Goal: Task Accomplishment & Management: Manage account settings

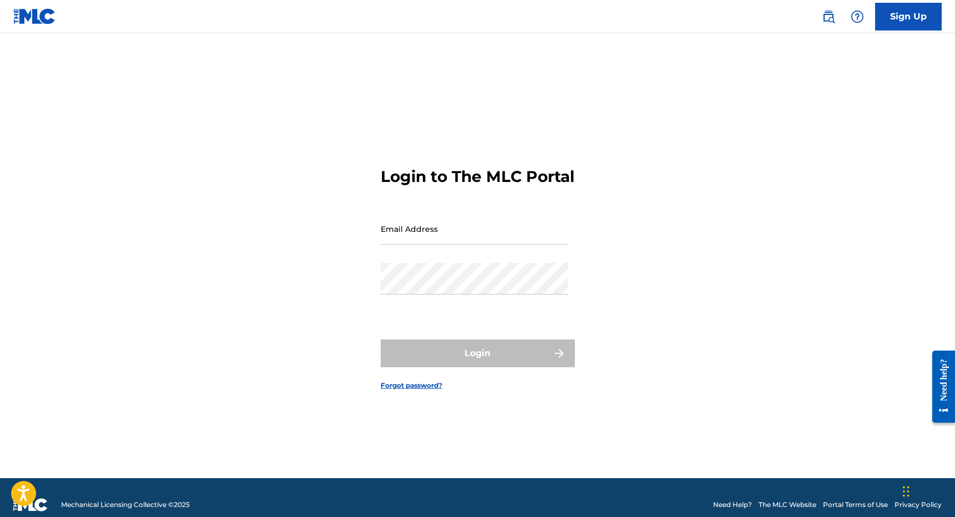
click at [848, 11] on div at bounding box center [857, 17] width 22 height 22
click at [842, 11] on div "Sign Up" at bounding box center [876, 17] width 131 height 28
click at [826, 11] on img at bounding box center [828, 16] width 13 height 13
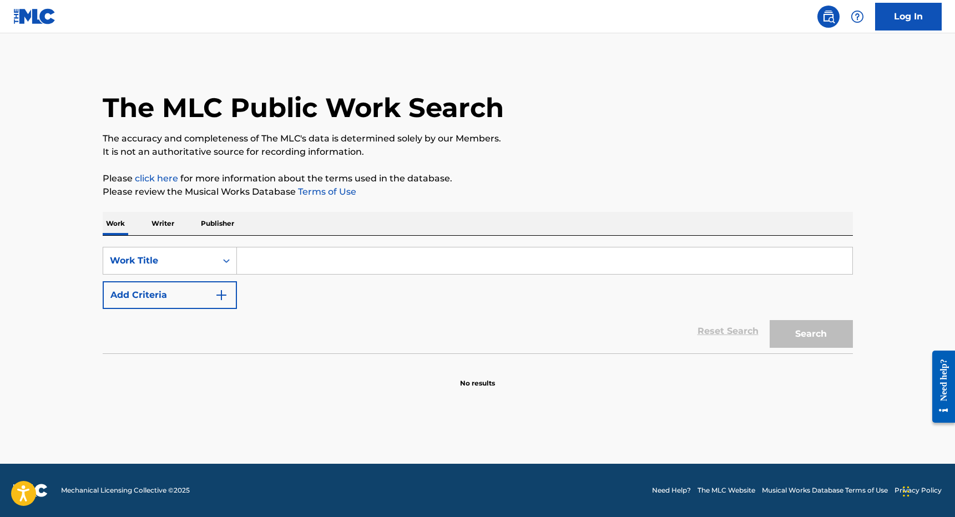
click at [340, 264] on input "Search Form" at bounding box center [544, 260] width 615 height 27
paste input "[PERSON_NAME] [PERSON_NAME]"
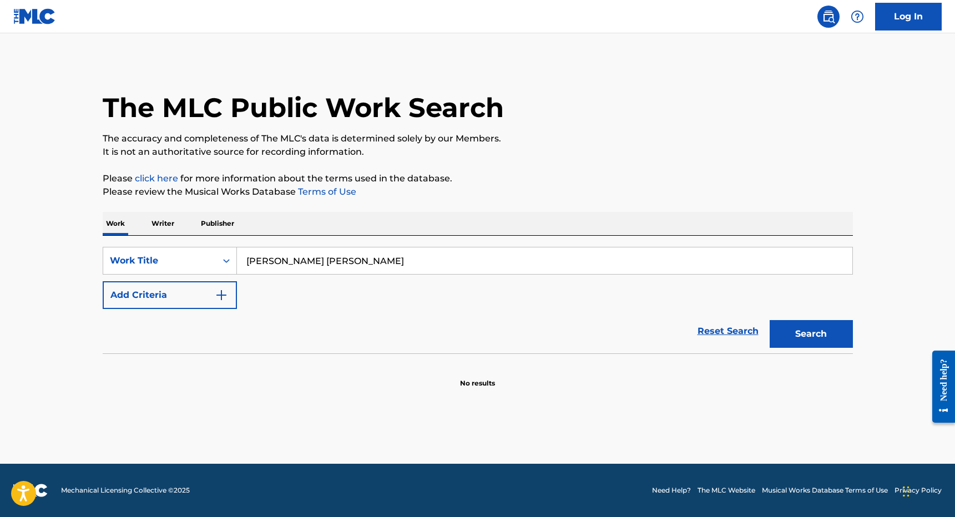
type input "[PERSON_NAME] [PERSON_NAME]"
click at [182, 307] on button "Add Criteria" at bounding box center [170, 295] width 134 height 28
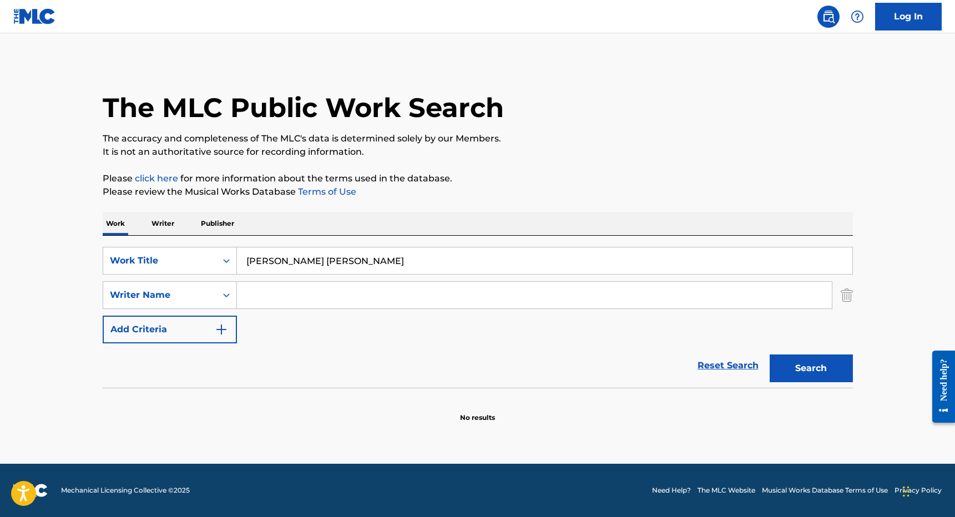
click at [293, 297] on input "Search Form" at bounding box center [534, 295] width 595 height 27
type input "[PERSON_NAME]"
click at [769, 355] on button "Search" at bounding box center [810, 369] width 83 height 28
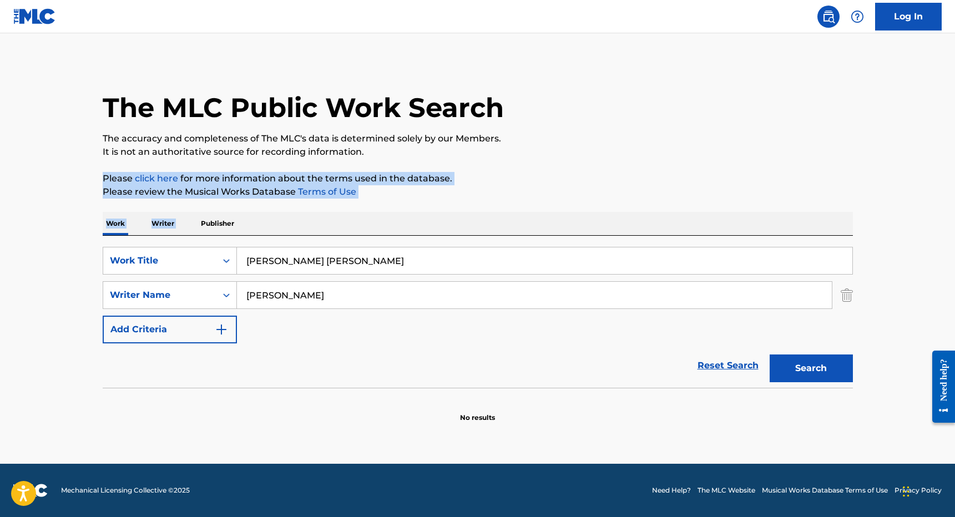
drag, startPoint x: 490, startPoint y: 217, endPoint x: 399, endPoint y: 146, distance: 115.9
click at [399, 146] on div "The MLC Public Work Search The accuracy and completeness of The MLC's data is d…" at bounding box center [477, 242] width 777 height 362
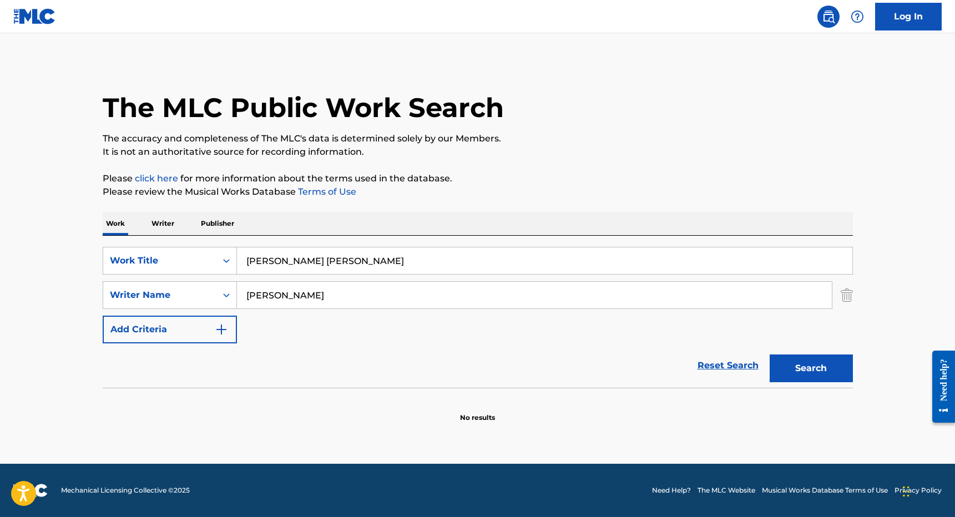
click at [298, 297] on input "[PERSON_NAME]" at bounding box center [534, 295] width 595 height 27
click at [323, 265] on input "[PERSON_NAME] [PERSON_NAME]" at bounding box center [544, 260] width 615 height 27
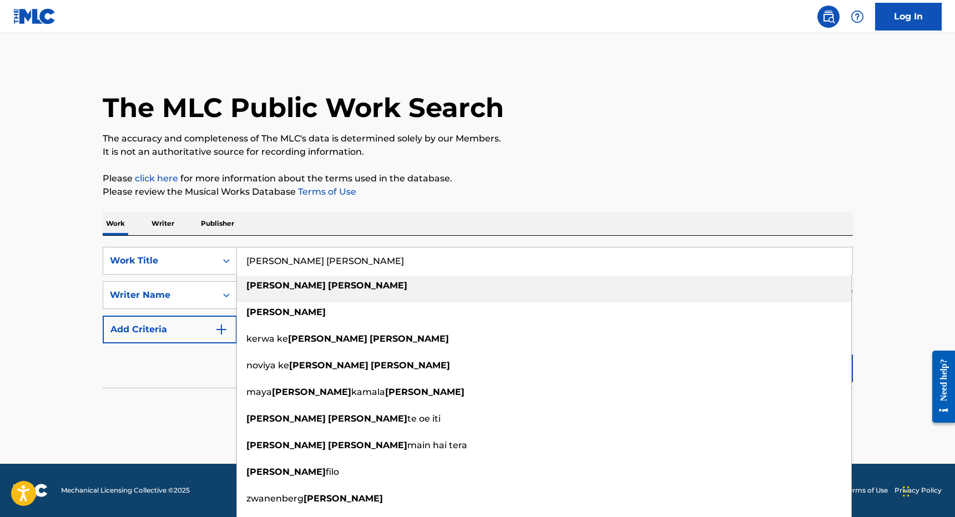
paste input "TANGATA HURUHURU"
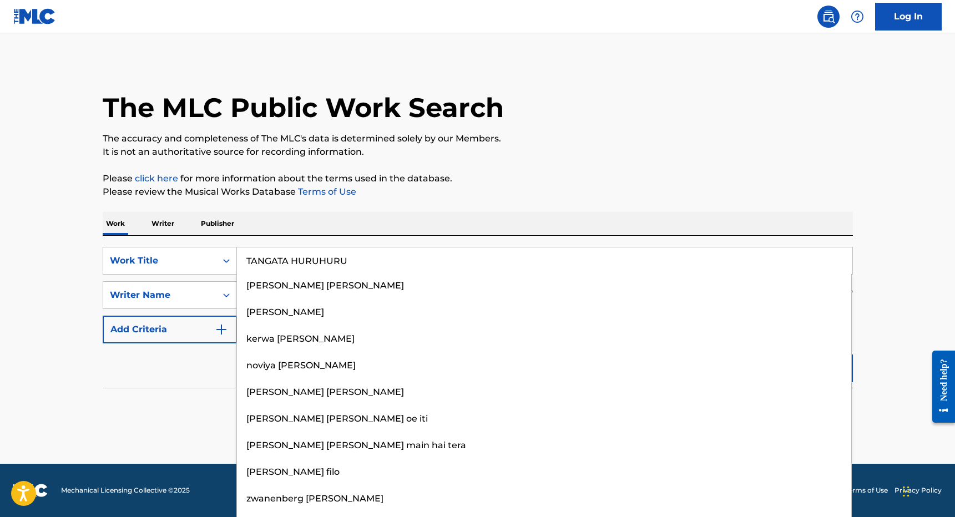
type input "TANGATA HURUHURU"
click at [382, 207] on div "The MLC Public Work Search The accuracy and completeness of The MLC's data is d…" at bounding box center [477, 242] width 777 height 362
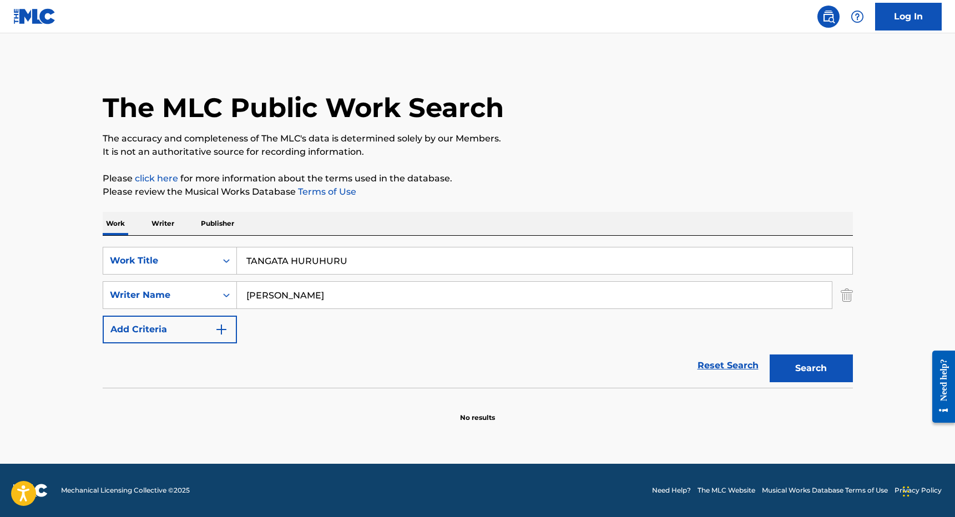
click at [334, 301] on input "[PERSON_NAME]" at bounding box center [534, 295] width 595 height 27
type input "mevina"
click at [769, 355] on button "Search" at bounding box center [810, 369] width 83 height 28
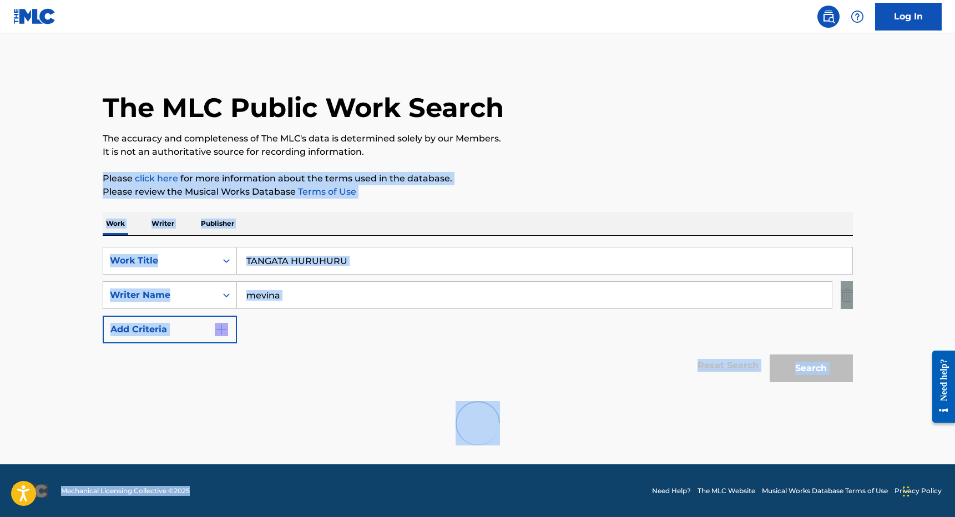
scroll to position [87, 0]
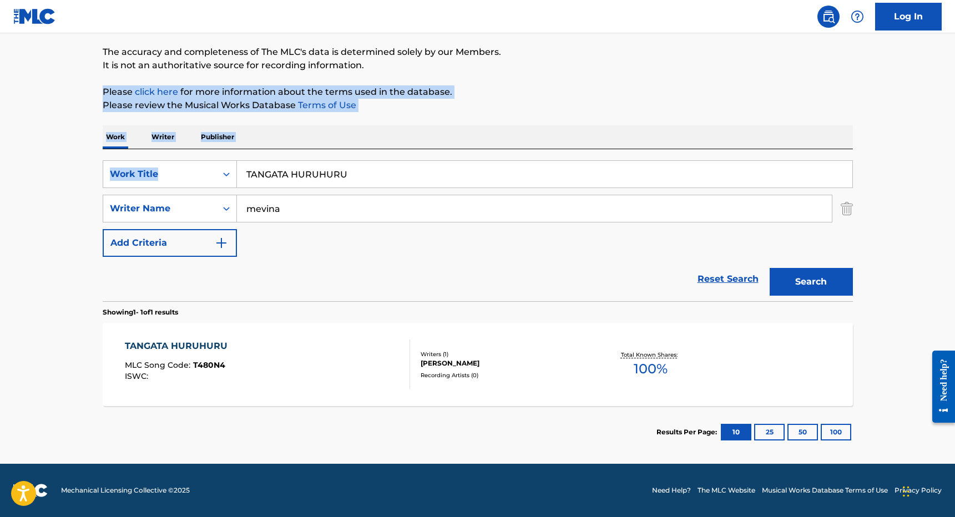
drag, startPoint x: 353, startPoint y: 550, endPoint x: 415, endPoint y: 160, distance: 394.4
click at [415, 160] on div "The MLC Public Work Search The accuracy and completeness of The MLC's data is d…" at bounding box center [477, 216] width 777 height 484
click at [381, 348] on div "TANGATA HURUHURU MLC Song Code : T480N4 ISWC :" at bounding box center [267, 365] width 285 height 50
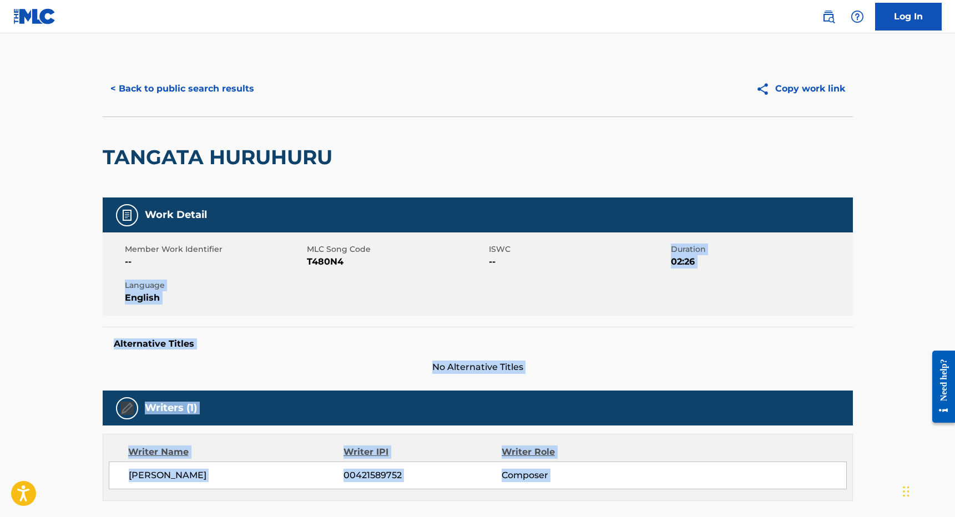
scroll to position [316, 0]
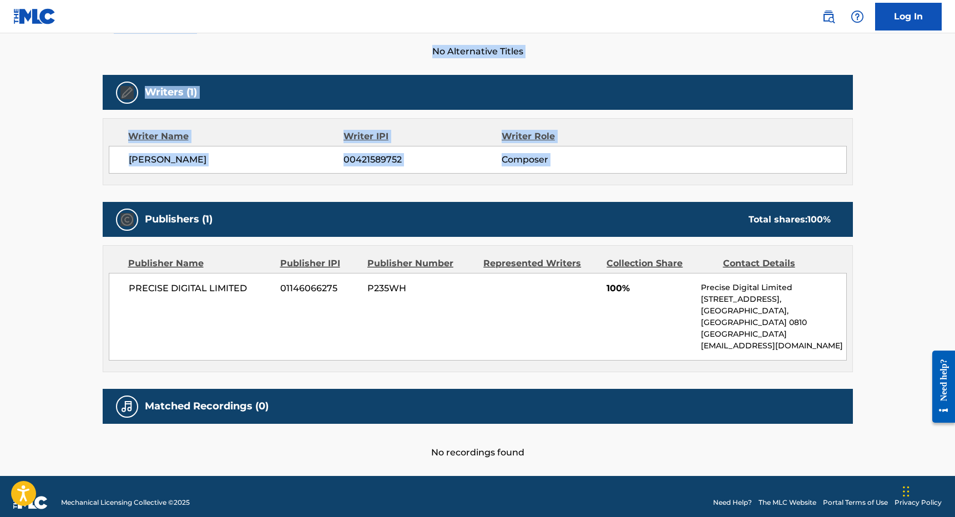
drag, startPoint x: 500, startPoint y: 274, endPoint x: 469, endPoint y: 185, distance: 93.5
click at [469, 185] on div "Work Detail Member Work Identifier -- MLC Song Code T480N4 ISWC -- Duration 02:…" at bounding box center [478, 171] width 750 height 578
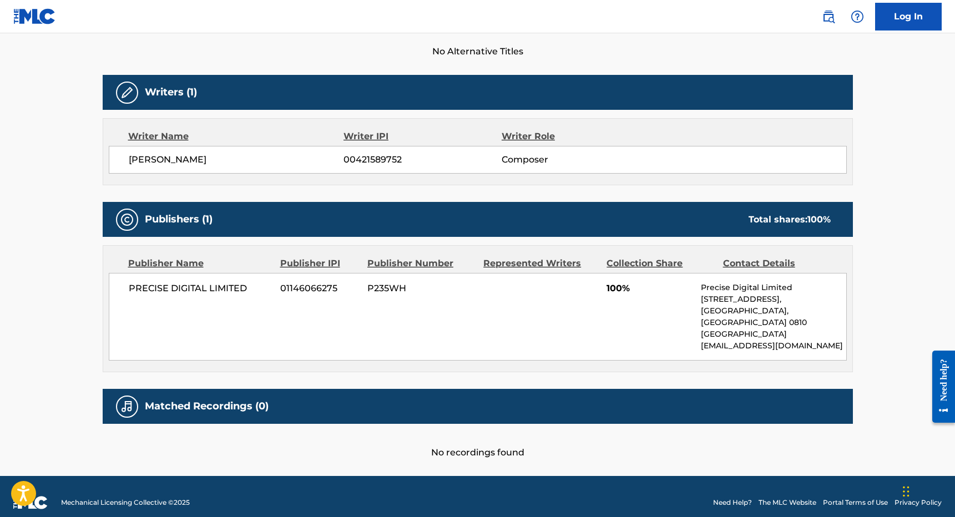
click at [476, 188] on div "Work Detail Member Work Identifier -- MLC Song Code T480N4 ISWC -- Duration 02:…" at bounding box center [478, 171] width 750 height 578
click at [893, 14] on link "Log In" at bounding box center [908, 17] width 67 height 28
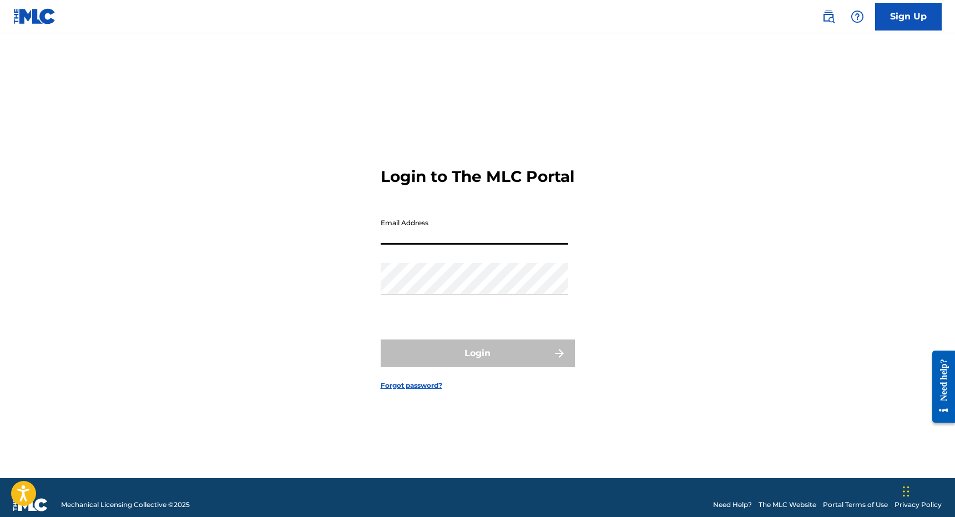
click at [452, 245] on input "Email Address" at bounding box center [475, 229] width 188 height 32
type input "[PERSON_NAME][EMAIL_ADDRESS][DOMAIN_NAME]"
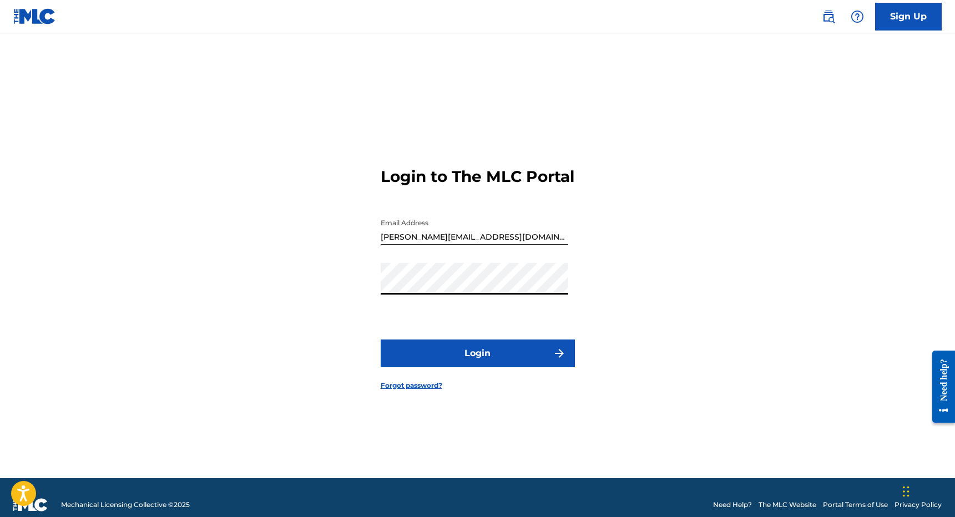
click at [455, 352] on button "Login" at bounding box center [478, 354] width 194 height 28
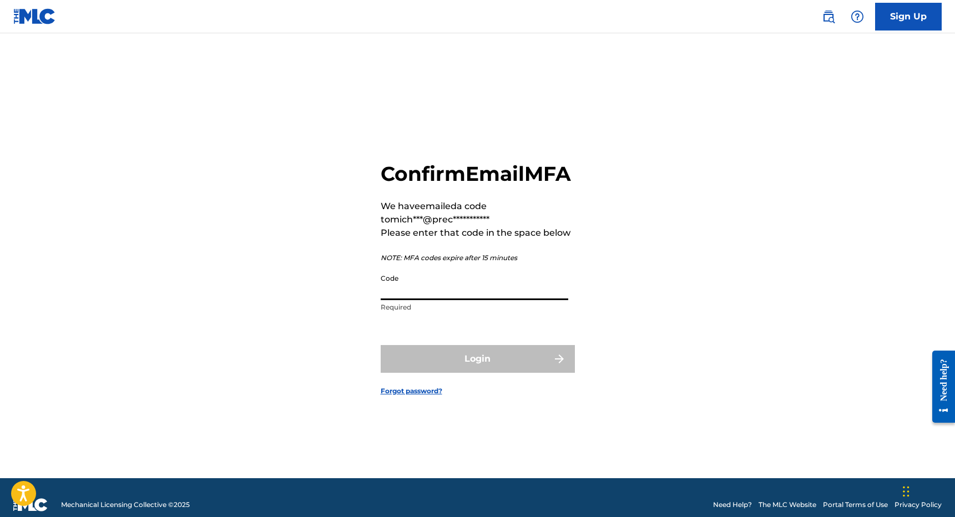
click at [484, 287] on input "Code" at bounding box center [475, 285] width 188 height 32
paste input "748710"
type input "748710"
click at [381, 345] on button "Login" at bounding box center [478, 359] width 194 height 28
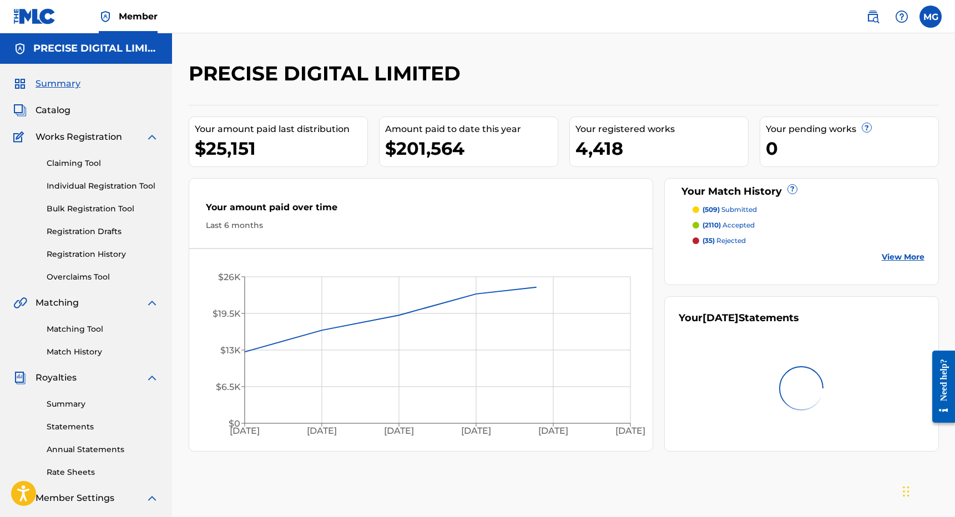
click at [94, 333] on link "Matching Tool" at bounding box center [103, 329] width 112 height 12
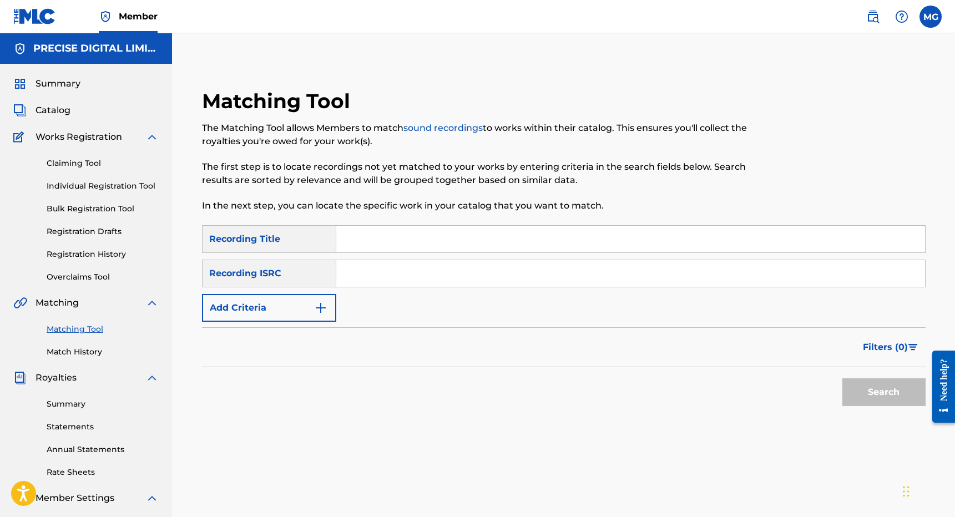
click at [392, 245] on input "Search Form" at bounding box center [630, 239] width 589 height 27
type input "TANGATA HURUHURU"
click at [842, 378] on button "Search" at bounding box center [883, 392] width 83 height 28
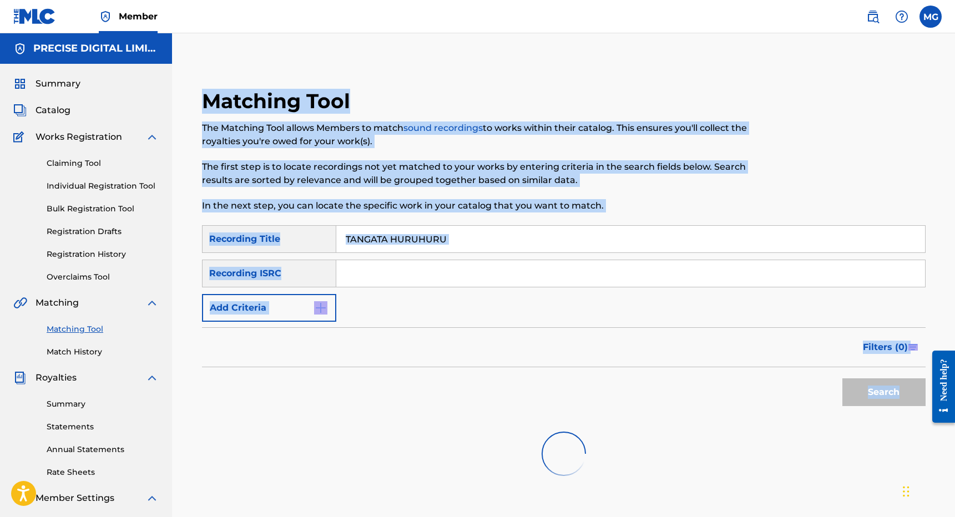
scroll to position [171, 0]
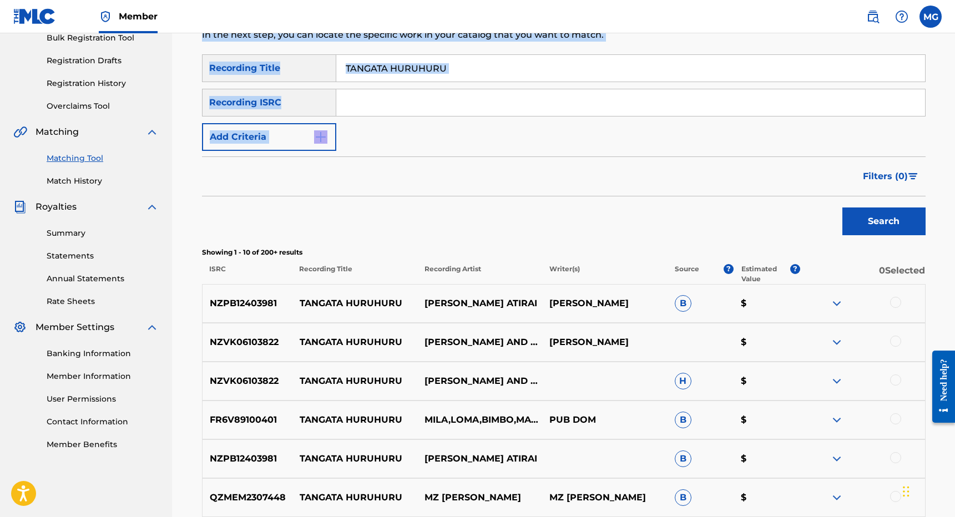
drag, startPoint x: 639, startPoint y: 80, endPoint x: 574, endPoint y: 160, distance: 103.4
click at [574, 160] on div "Matching Tool The Matching Tool allows Members to match sound recordings to wor…" at bounding box center [563, 322] width 777 height 865
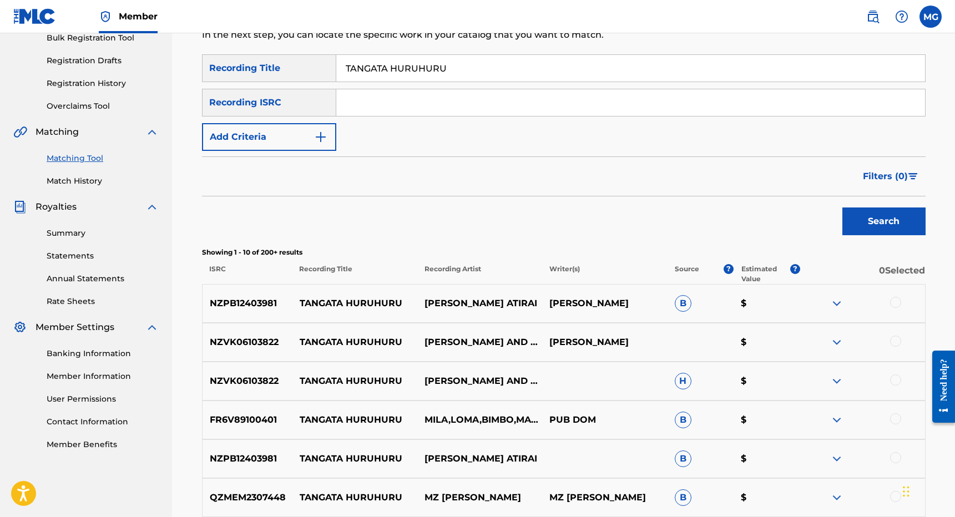
click at [424, 305] on p "[PERSON_NAME] ATIRAI" at bounding box center [479, 303] width 125 height 13
click at [234, 293] on div "NZPB12403981 TANGATA HURUHURU [PERSON_NAME] ATIRAI [PERSON_NAME] B $" at bounding box center [563, 303] width 723 height 39
copy p "NZPB12403981"
click at [419, 87] on div "SearchWithCriteriab3f19081-c27f-497f-9969-bf2e57514943 Recording Title TANGATA …" at bounding box center [563, 102] width 723 height 97
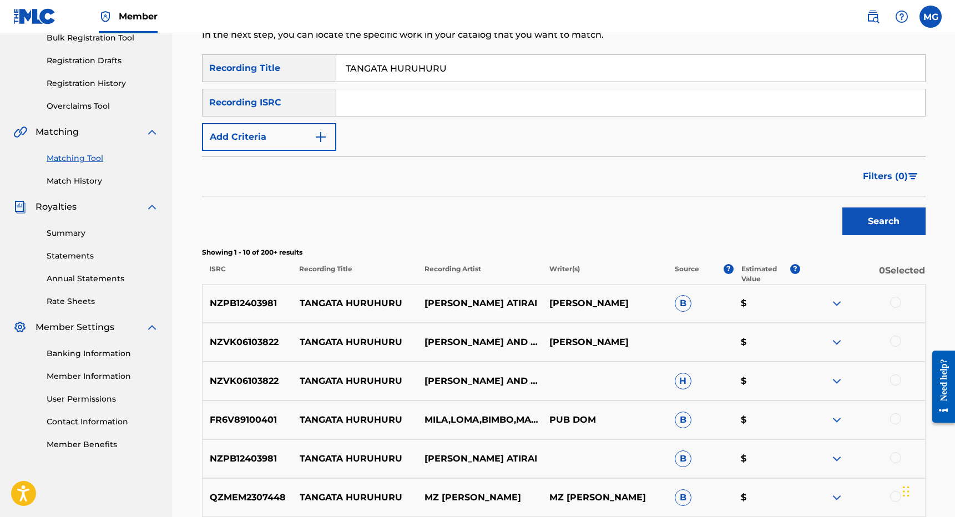
click at [426, 103] on input "Search Form" at bounding box center [630, 102] width 589 height 27
paste input "NZPB12403981"
type input "NZPB12403981"
click at [474, 68] on input "TANGATA HURUHURU" at bounding box center [630, 68] width 589 height 27
click at [842, 207] on button "Search" at bounding box center [883, 221] width 83 height 28
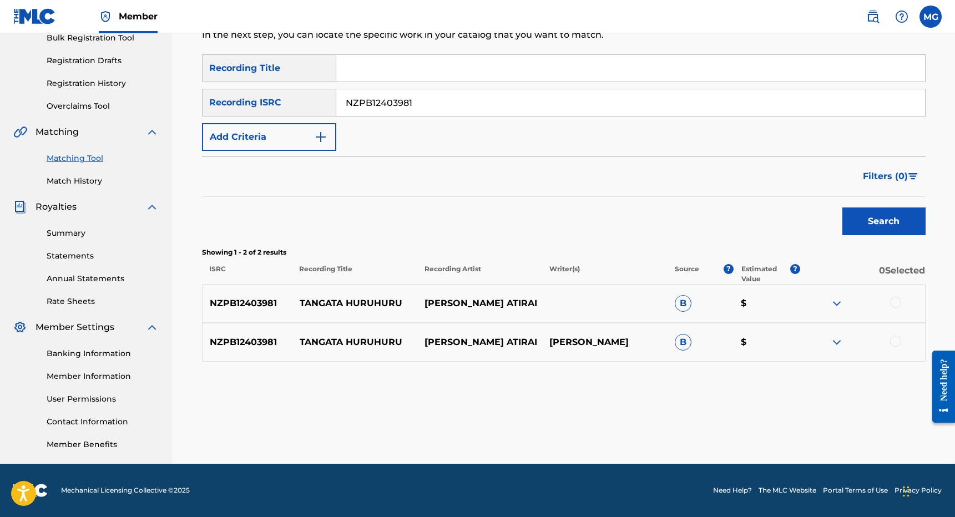
click at [900, 297] on div at bounding box center [861, 303] width 125 height 13
click at [898, 308] on div at bounding box center [861, 303] width 125 height 13
click at [898, 306] on div at bounding box center [895, 302] width 11 height 11
click at [898, 341] on div at bounding box center [895, 341] width 11 height 11
click at [314, 309] on p "TANGATA HURUHURU" at bounding box center [354, 303] width 125 height 13
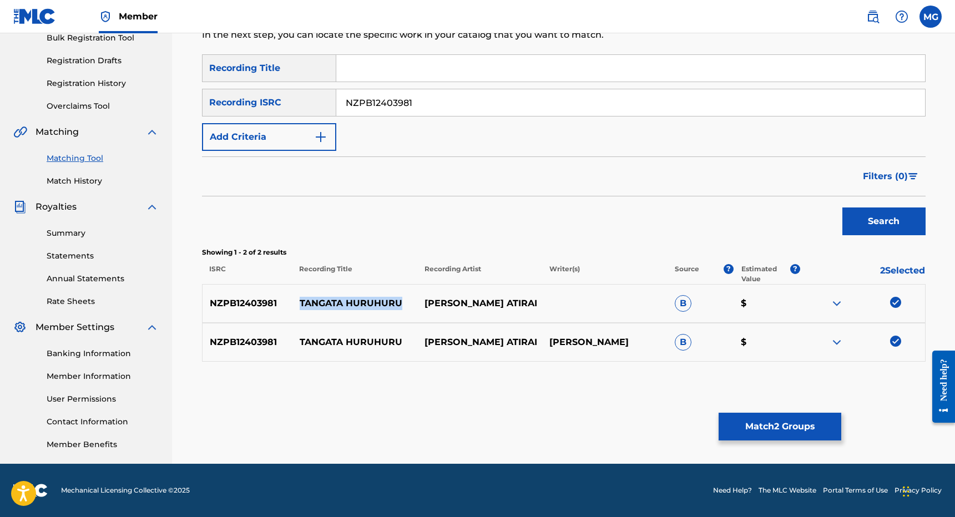
drag, startPoint x: 314, startPoint y: 309, endPoint x: 379, endPoint y: 307, distance: 64.9
click at [379, 308] on p "TANGATA HURUHURU" at bounding box center [354, 303] width 125 height 13
copy p "TANGATA HURUHURU"
click at [835, 344] on img at bounding box center [836, 342] width 13 height 13
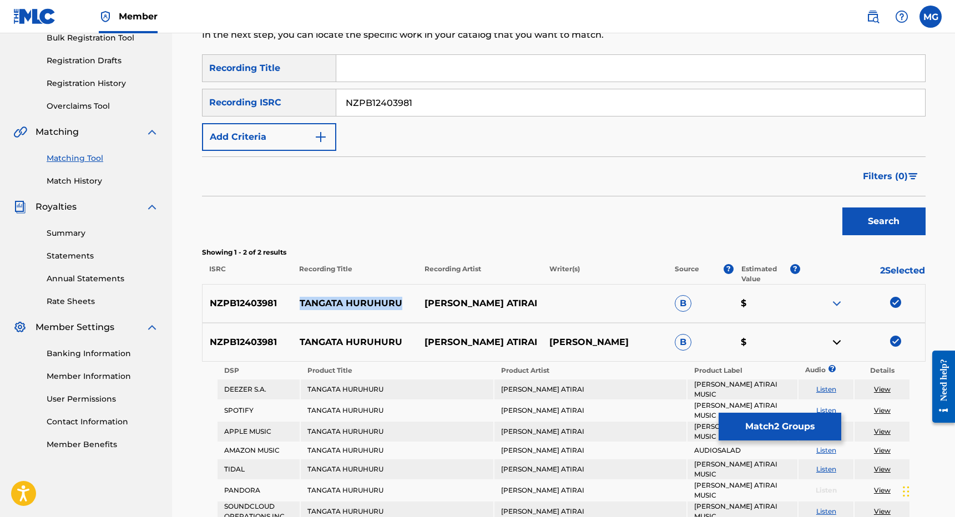
click at [835, 344] on img at bounding box center [836, 342] width 13 height 13
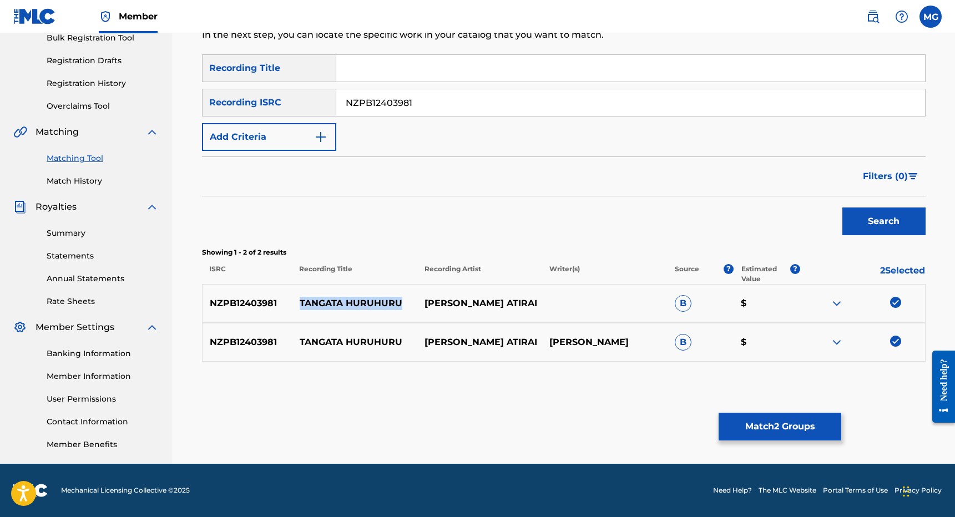
click at [783, 419] on button "Match 2 Groups" at bounding box center [779, 427] width 123 height 28
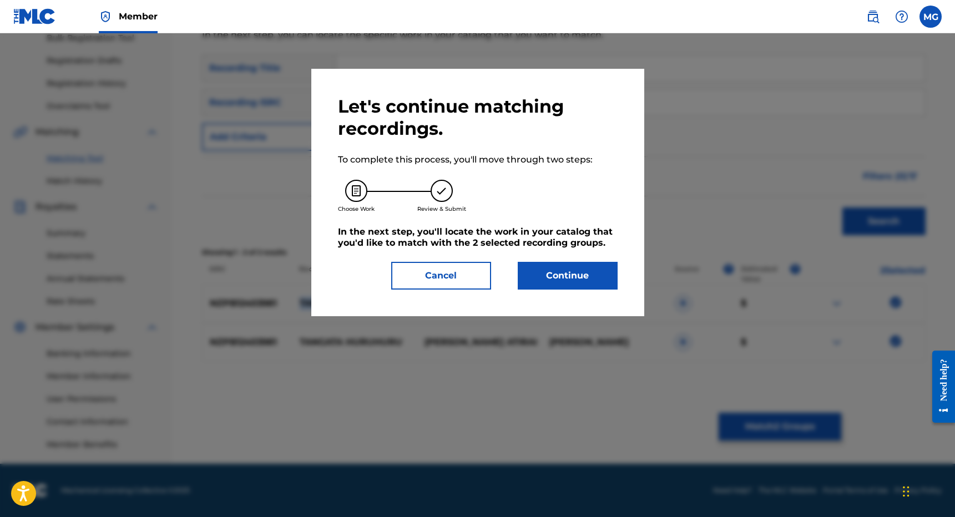
click at [555, 264] on button "Continue" at bounding box center [568, 276] width 100 height 28
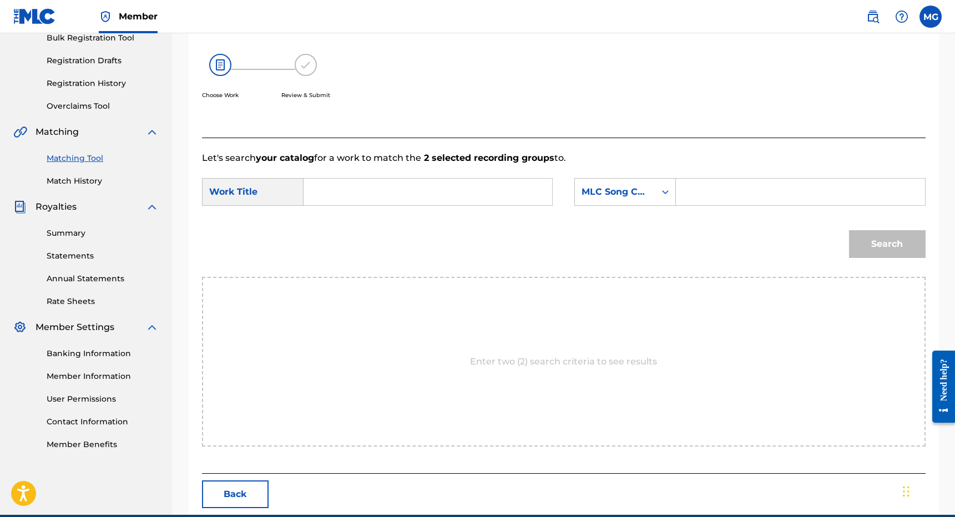
click at [419, 207] on div "SearchWithCriteria760dbe8e-36ce-4562-ae55-9c687c7db62e Work Title SearchWithCri…" at bounding box center [563, 195] width 723 height 34
click at [419, 204] on input "Search Form" at bounding box center [428, 192] width 230 height 27
paste input "TANGATA HURUHURU"
type input "TANGATA HURUHURU"
click at [615, 196] on div "MLC Song Code" at bounding box center [614, 191] width 67 height 13
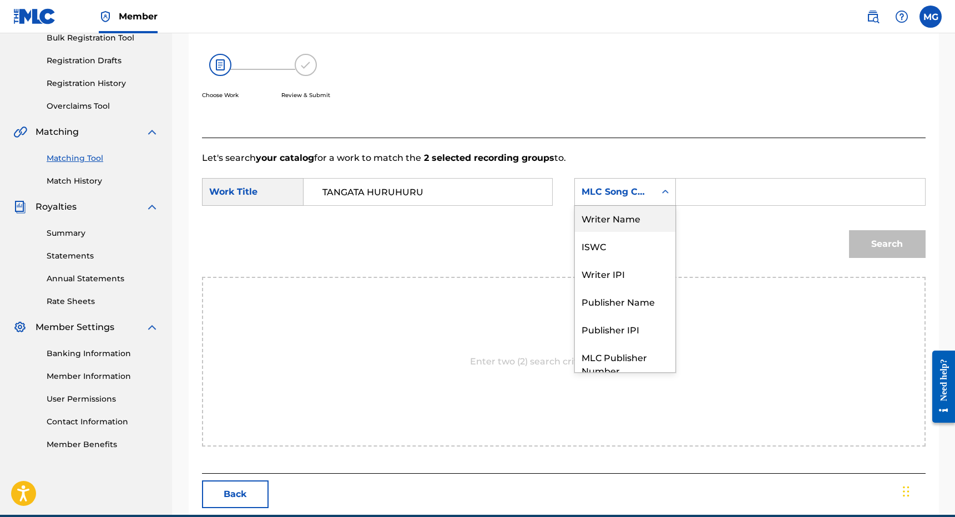
scroll to position [0, 0]
click at [635, 214] on div "Writer Name" at bounding box center [625, 220] width 100 height 28
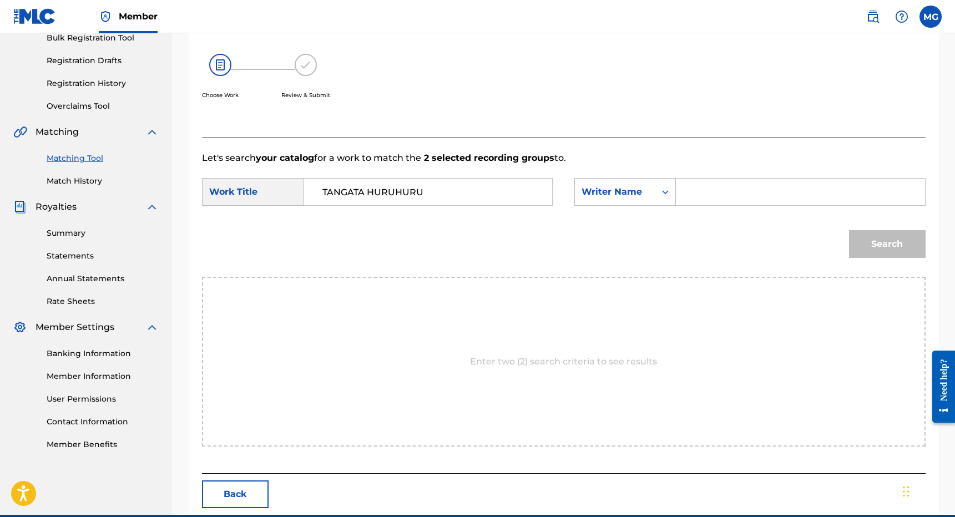
click at [714, 194] on input "Search Form" at bounding box center [800, 192] width 230 height 27
type input "mevina"
click at [849, 230] on button "Search" at bounding box center [887, 244] width 77 height 28
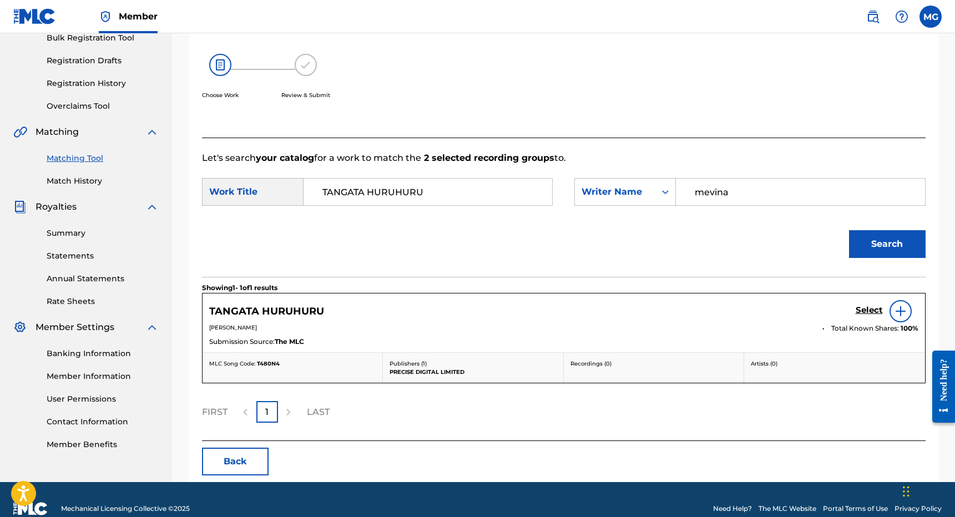
click at [859, 310] on h5 "Select" at bounding box center [868, 310] width 27 height 11
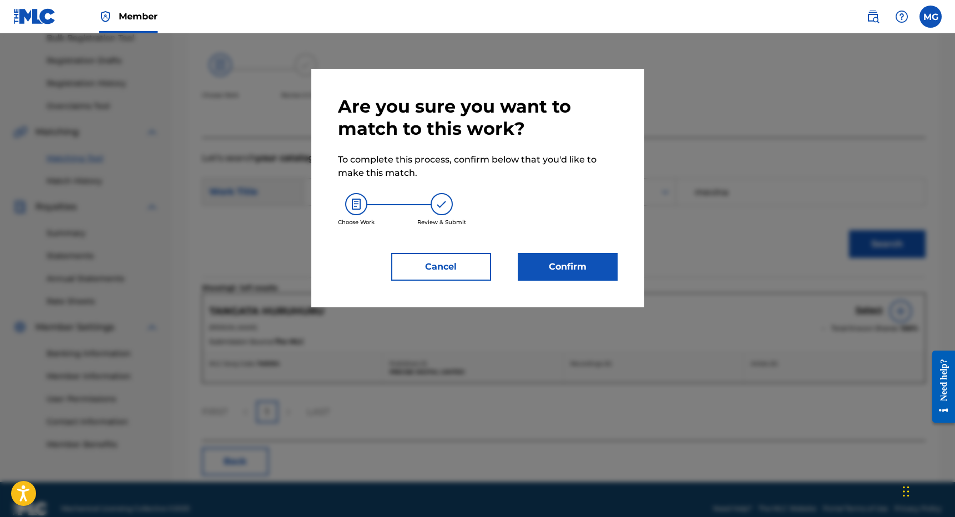
click at [593, 263] on button "Confirm" at bounding box center [568, 267] width 100 height 28
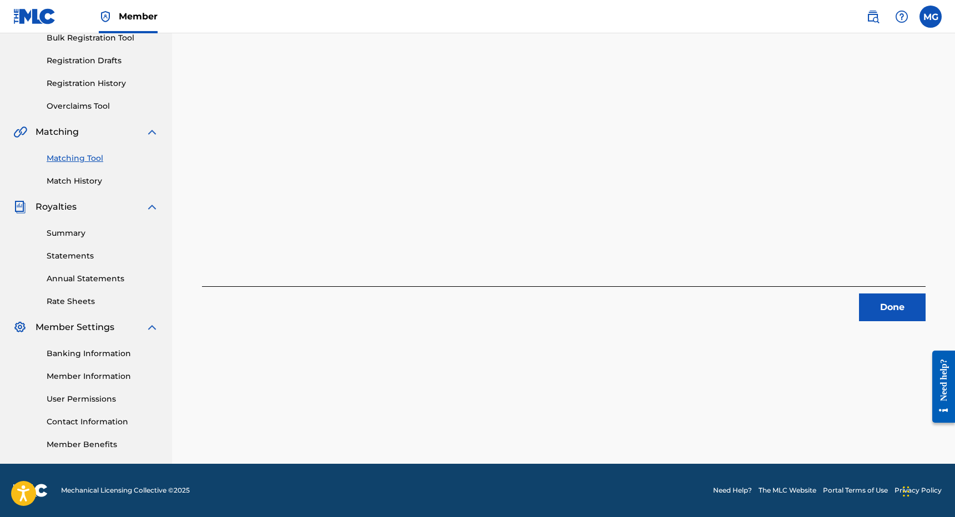
click at [864, 26] on span at bounding box center [887, 17] width 51 height 22
click at [878, 22] on img at bounding box center [872, 16] width 13 height 13
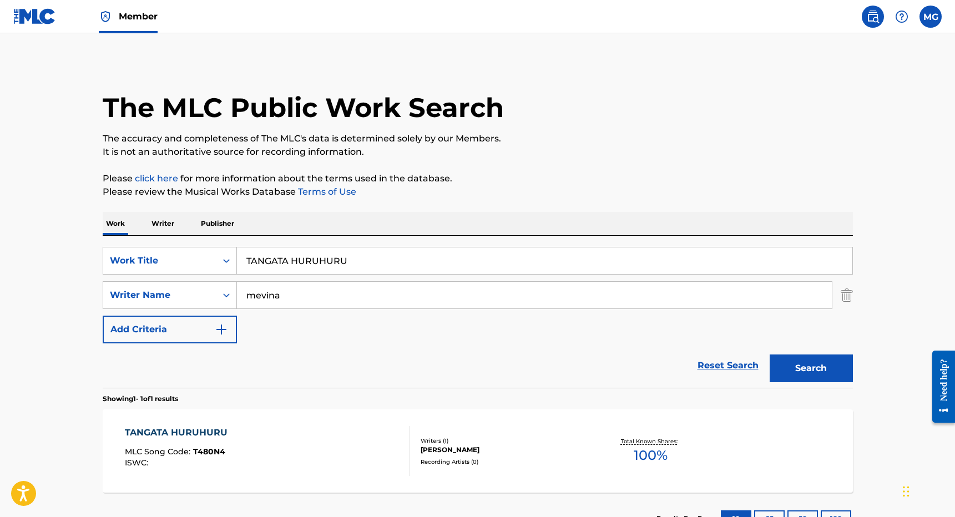
click at [338, 267] on input "TANGATA HURUHURU" at bounding box center [544, 260] width 615 height 27
paste input "COOL OPERATOR"
type input "COOL OPERATOR"
click at [312, 301] on input "mevina" at bounding box center [534, 295] width 595 height 27
click at [769, 355] on button "Search" at bounding box center [810, 369] width 83 height 28
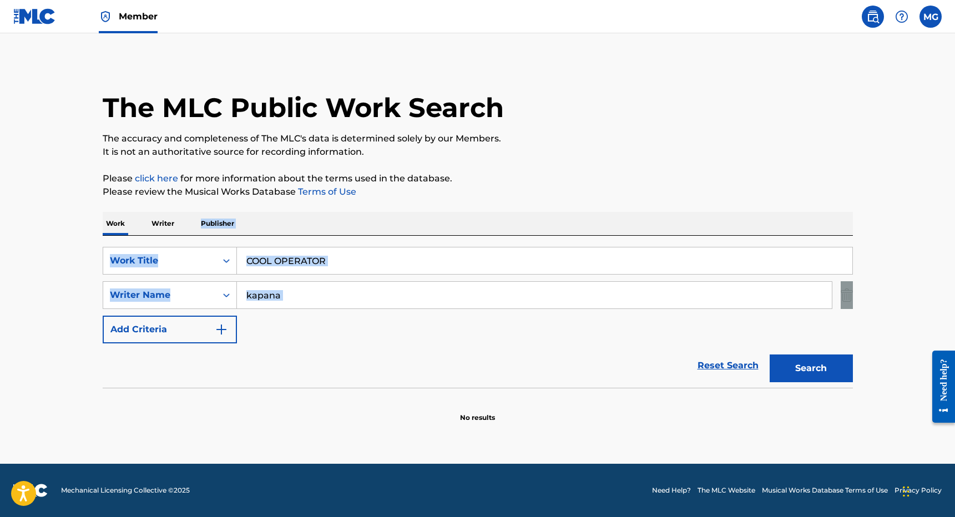
drag, startPoint x: 544, startPoint y: 209, endPoint x: 453, endPoint y: 308, distance: 135.5
click at [453, 308] on div "The MLC Public Work Search The accuracy and completeness of The MLC's data is d…" at bounding box center [477, 242] width 777 height 362
click at [416, 295] on input "kapana" at bounding box center [534, 295] width 595 height 27
type input "[PERSON_NAME]"
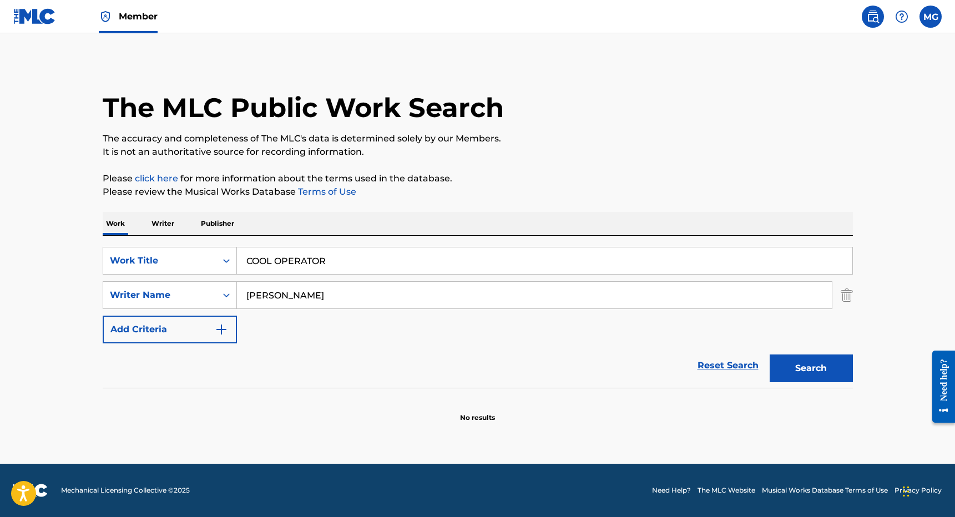
click at [769, 355] on button "Search" at bounding box center [810, 369] width 83 height 28
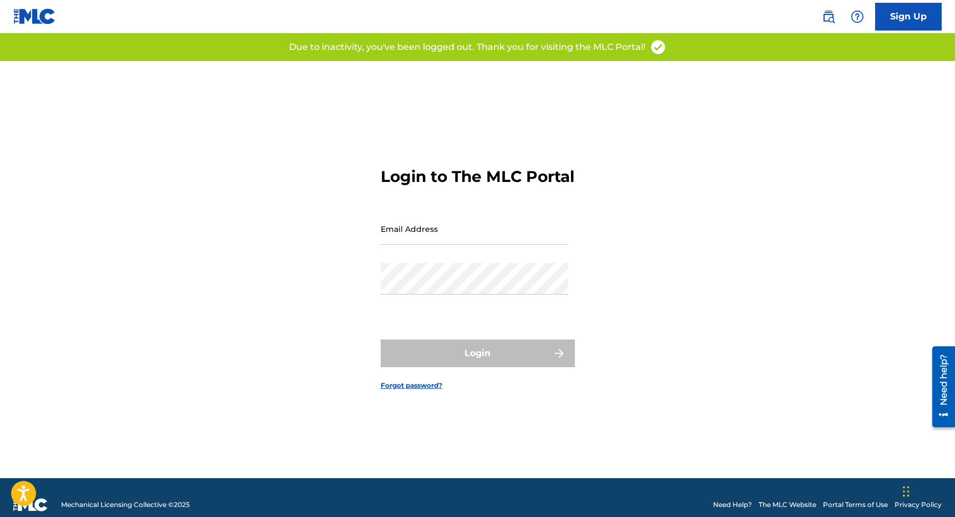
click at [462, 245] on input "Email Address" at bounding box center [475, 229] width 188 height 32
type input "[PERSON_NAME][EMAIL_ADDRESS][DOMAIN_NAME]"
click at [470, 263] on div "Email Address michael@precise.digital" at bounding box center [475, 238] width 188 height 50
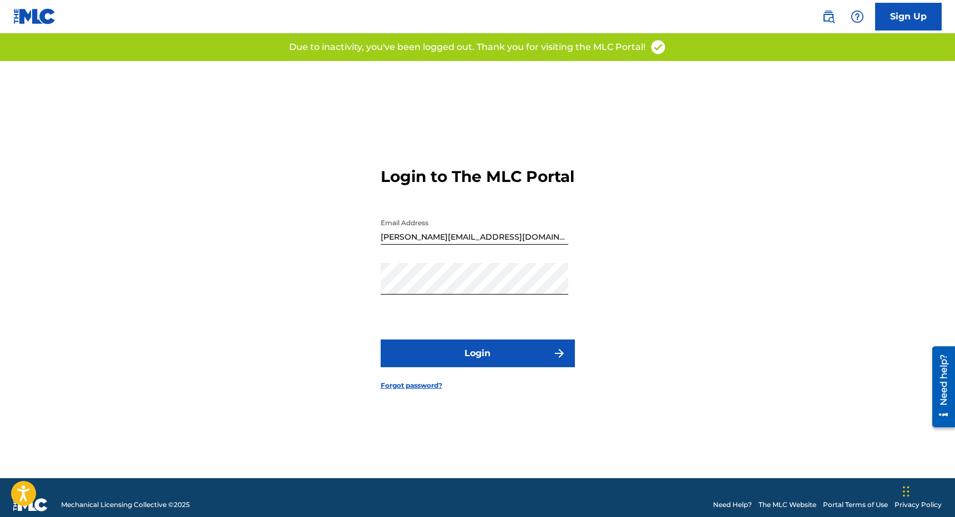
click at [463, 355] on button "Login" at bounding box center [478, 354] width 194 height 28
